Goal: Information Seeking & Learning: Learn about a topic

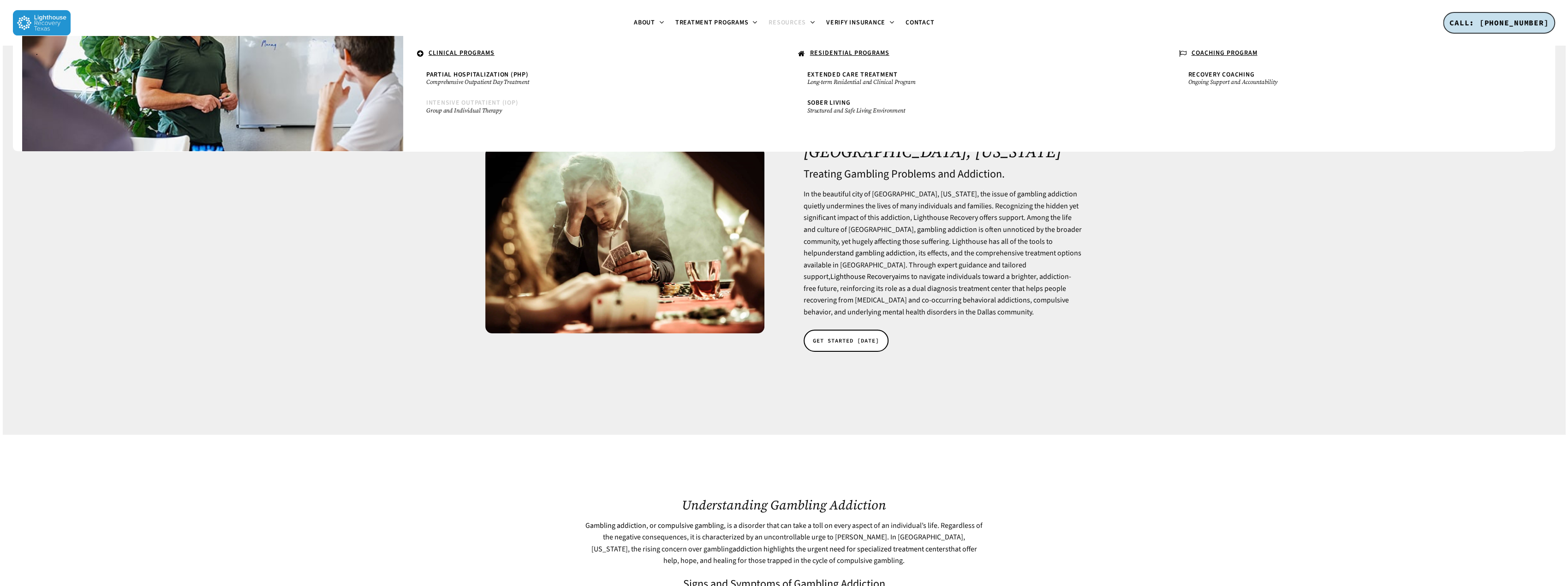
click at [458, 106] on span "Intensive Outpatient (IOP)" at bounding box center [472, 102] width 93 height 9
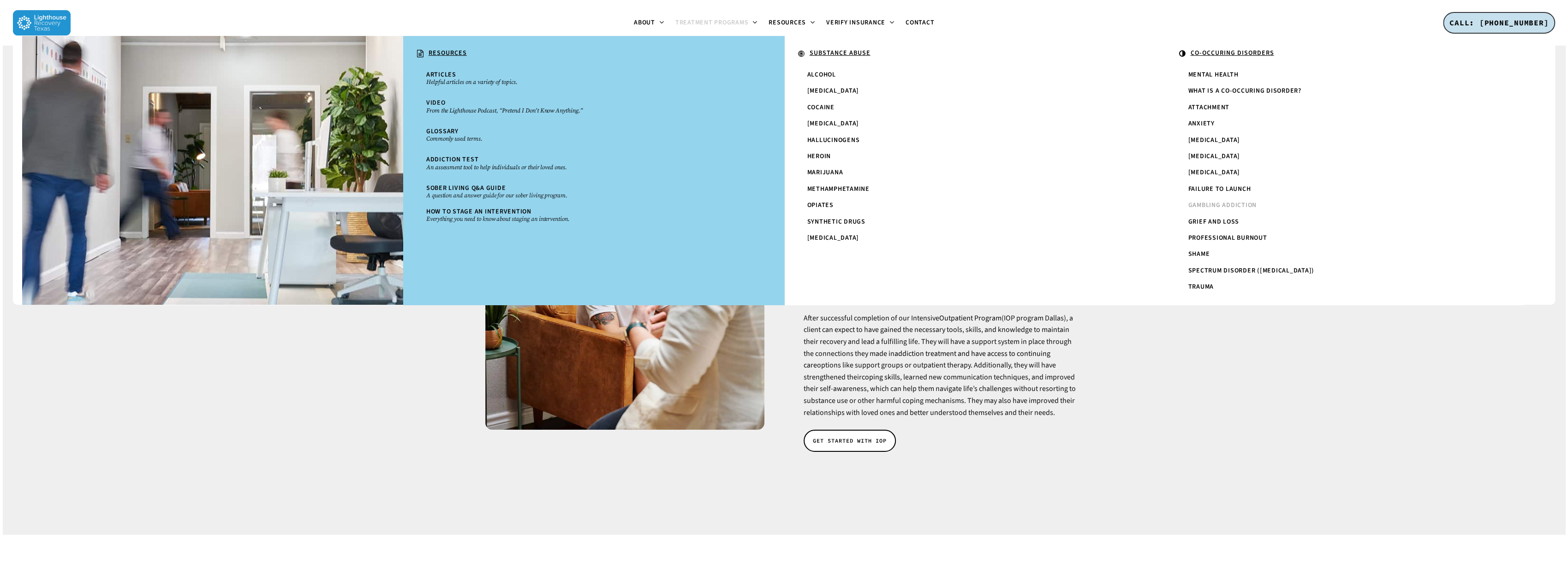
click at [1245, 203] on span "Gambling Addiction" at bounding box center [1222, 205] width 69 height 9
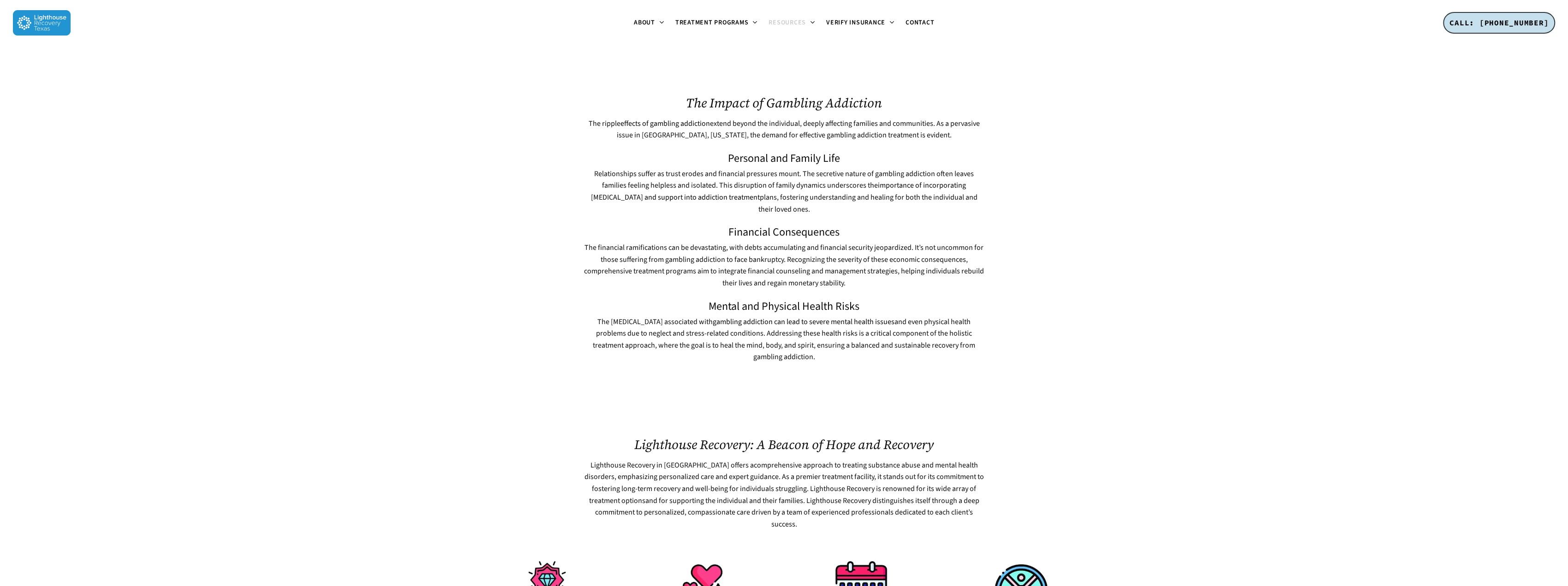
scroll to position [692, 0]
